Goal: Information Seeking & Learning: Find specific fact

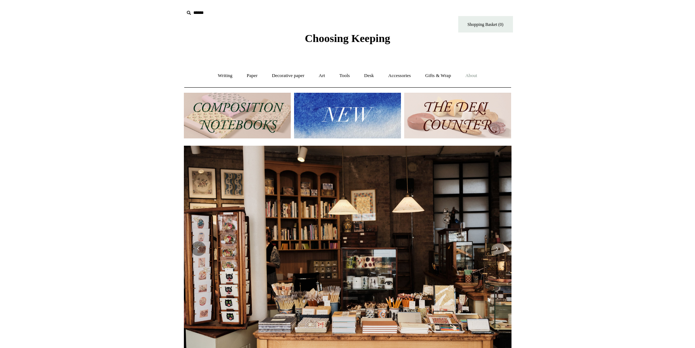
click at [482, 74] on link "About +" at bounding box center [470, 75] width 25 height 19
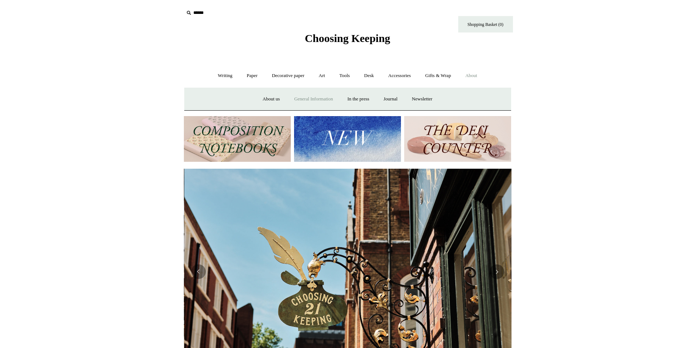
scroll to position [0, 328]
click at [309, 106] on link "General Information" at bounding box center [313, 98] width 52 height 19
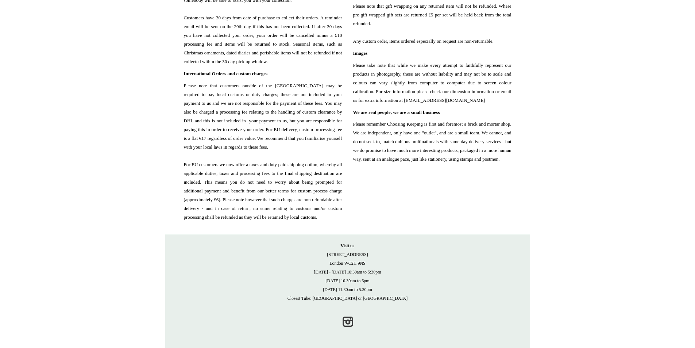
scroll to position [799, 0]
drag, startPoint x: 316, startPoint y: 280, endPoint x: 371, endPoint y: 286, distance: 55.8
click at [387, 292] on p "Visit us 21 Tower Street London WC2H 9NS Monday - Friday 10:30am to 5:30pm Satu…" at bounding box center [348, 271] width 350 height 61
drag, startPoint x: 299, startPoint y: 268, endPoint x: 377, endPoint y: 290, distance: 81.5
click at [377, 290] on p "Visit us 21 Tower Street London WC2H 9NS Monday - Friday 10:30am to 5:30pm Satu…" at bounding box center [348, 271] width 350 height 61
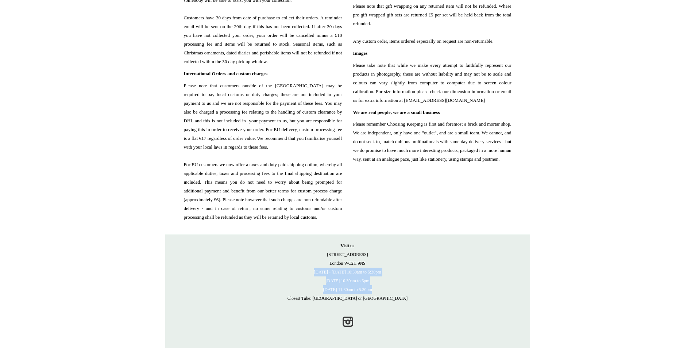
copy p "Monday - Friday 10:30am to 5:30pm Saturday 10.30am to 6pm Sunday 11.30am to 5.3…"
